Goal: Book appointment/travel/reservation

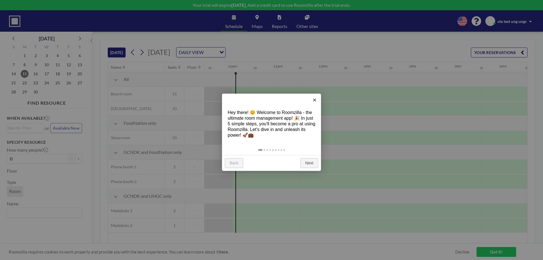
scroll to position [0, 430]
click at [315, 99] on link "×" at bounding box center [314, 100] width 13 height 13
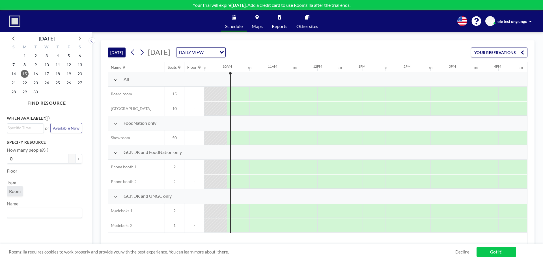
click at [468, 52] on div "[DATE] [DATE] DAILY VIEW Loading... YOUR RESERVATIONS" at bounding box center [318, 51] width 420 height 22
click at [479, 53] on button "YOUR RESERVATIONS" at bounding box center [499, 53] width 57 height 10
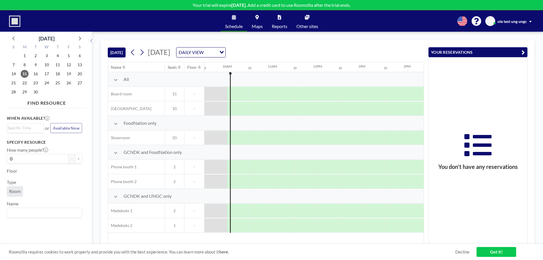
click at [479, 53] on button "YOUR RESERVATIONS" at bounding box center [478, 52] width 99 height 10
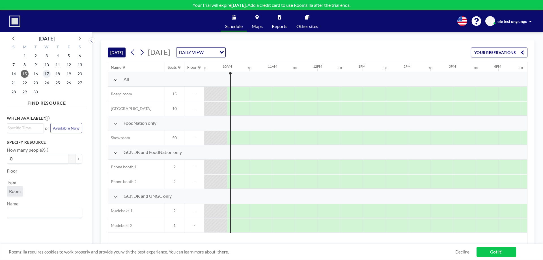
click at [43, 76] on span "17" at bounding box center [47, 74] width 8 height 8
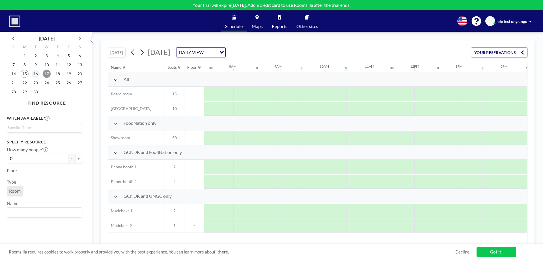
scroll to position [0, 340]
click at [27, 73] on span "15" at bounding box center [25, 74] width 8 height 8
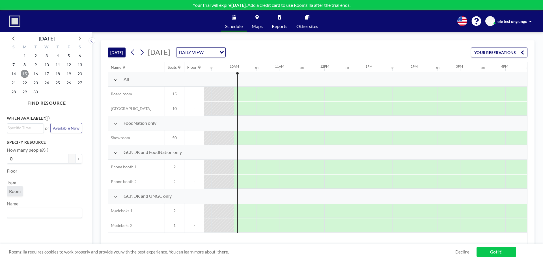
scroll to position [0, 430]
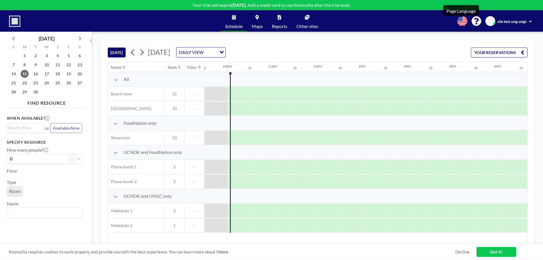
click at [459, 21] on icon at bounding box center [463, 21] width 10 height 10
click at [420, 37] on div at bounding box center [271, 130] width 543 height 260
click at [486, 254] on link "Got it!" at bounding box center [497, 252] width 40 height 10
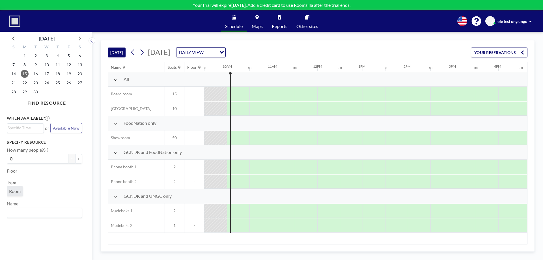
click at [115, 82] on icon at bounding box center [116, 80] width 4 height 5
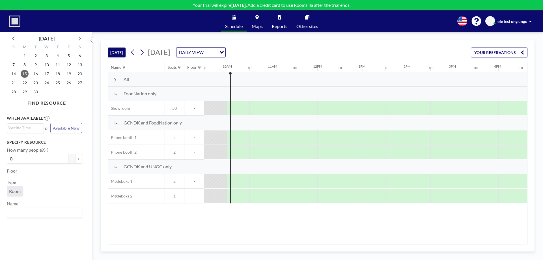
click at [114, 96] on icon at bounding box center [116, 94] width 4 height 5
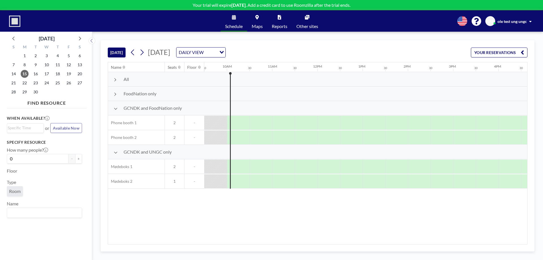
click at [114, 108] on icon at bounding box center [116, 108] width 4 height 5
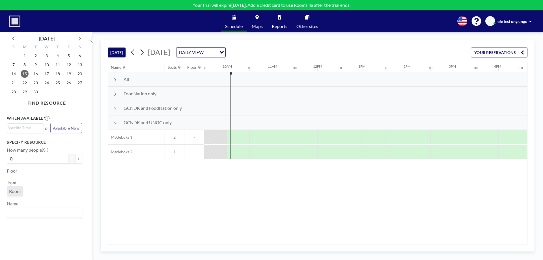
click at [114, 78] on div "All" at bounding box center [156, 79] width 96 height 14
click at [115, 82] on icon at bounding box center [115, 80] width 3 height 5
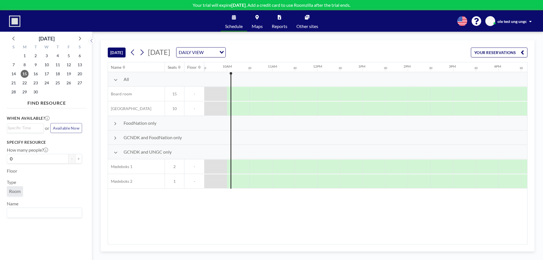
click at [115, 152] on icon at bounding box center [116, 152] width 4 height 5
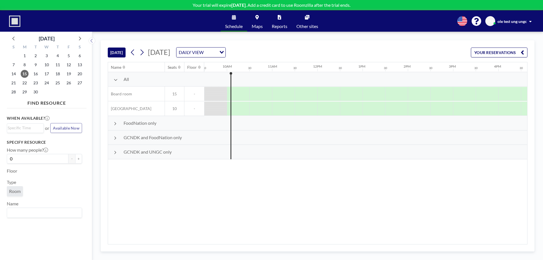
click at [115, 152] on icon at bounding box center [115, 152] width 3 height 5
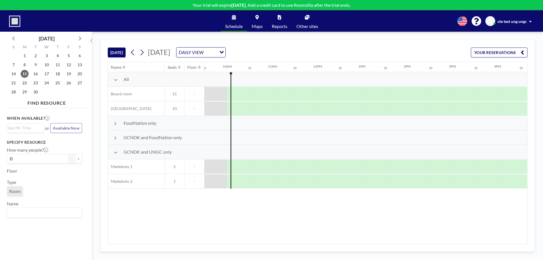
click at [114, 124] on icon at bounding box center [115, 123] width 3 height 5
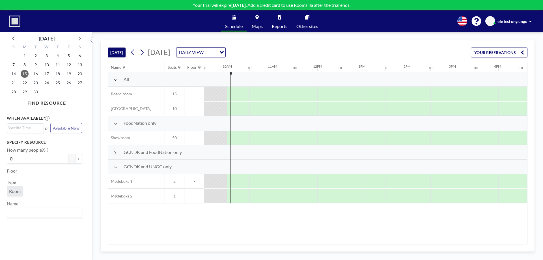
click at [114, 124] on icon at bounding box center [116, 123] width 4 height 5
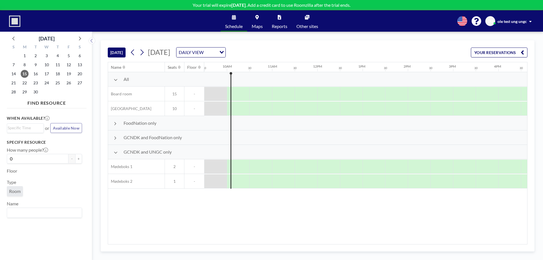
click at [116, 138] on icon at bounding box center [115, 138] width 3 height 5
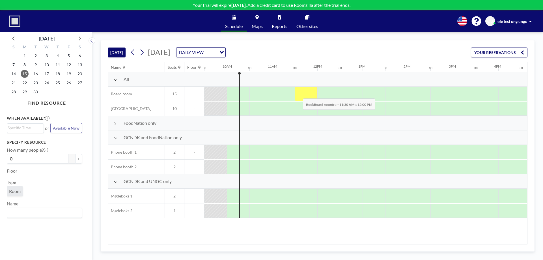
click at [299, 94] on div at bounding box center [306, 94] width 23 height 14
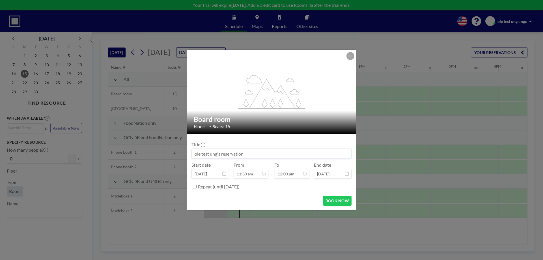
scroll to position [242, 0]
click at [271, 156] on input at bounding box center [272, 154] width 160 height 10
type input "m"
type input "online møder"
click at [335, 201] on button "BOOK NOW" at bounding box center [337, 201] width 29 height 10
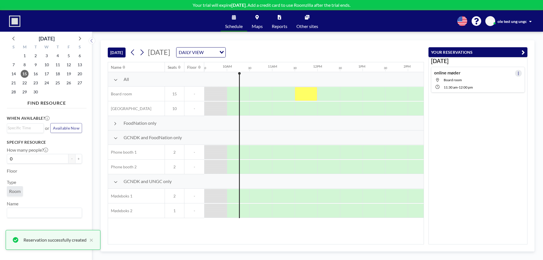
click at [517, 74] on button at bounding box center [518, 73] width 7 height 7
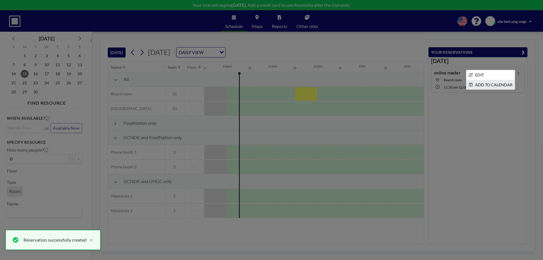
click at [505, 84] on li "ADD TO CALENDAR" at bounding box center [491, 85] width 48 height 10
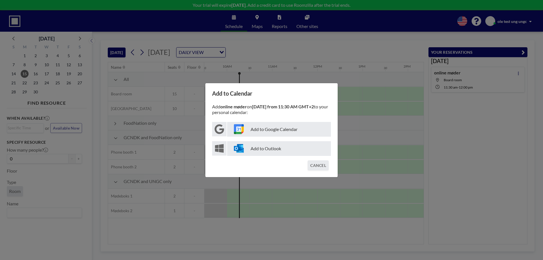
click at [299, 129] on p "Add to Google Calendar" at bounding box center [279, 129] width 104 height 15
